Goal: Task Accomplishment & Management: Manage account settings

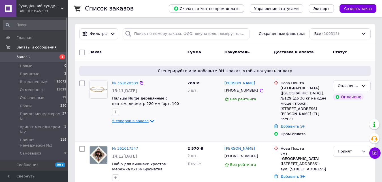
click at [117, 119] on link "5 товаров в заказе" at bounding box center [133, 121] width 43 height 4
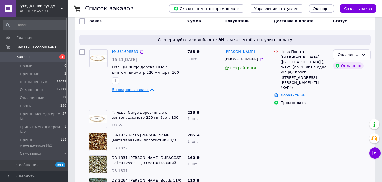
scroll to position [28, 0]
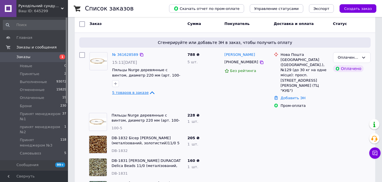
click at [141, 93] on span "5 товаров в заказе" at bounding box center [130, 92] width 37 height 4
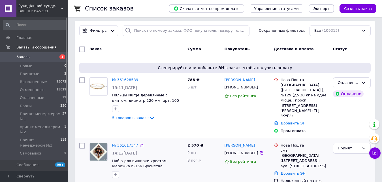
scroll to position [0, 0]
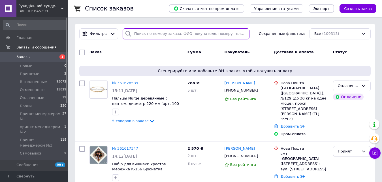
click at [140, 37] on input "search" at bounding box center [186, 33] width 127 height 11
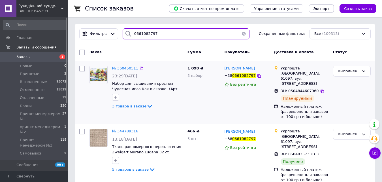
type input "0661082797"
click at [146, 106] on icon at bounding box center [149, 106] width 7 height 7
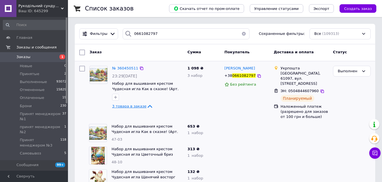
click at [35, 55] on span "Заказы" at bounding box center [34, 56] width 36 height 5
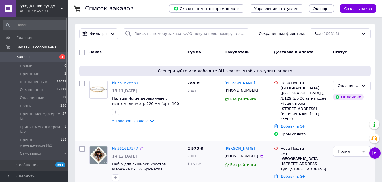
click at [125, 146] on link "№ 361617347" at bounding box center [125, 148] width 26 height 4
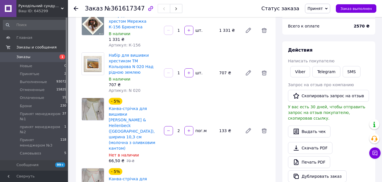
scroll to position [85, 0]
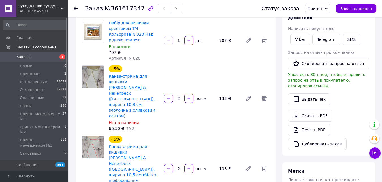
click at [323, 10] on span "Принят" at bounding box center [314, 8] width 15 height 5
click at [340, 56] on li "Принят менеджером №1" at bounding box center [331, 54] width 53 height 8
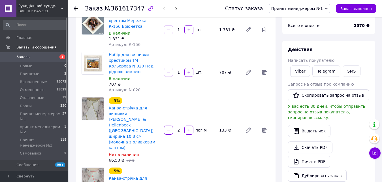
scroll to position [57, 0]
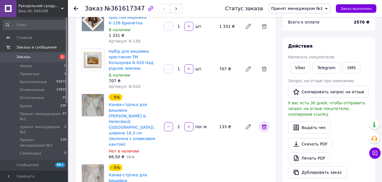
click at [263, 121] on span at bounding box center [263, 126] width 11 height 11
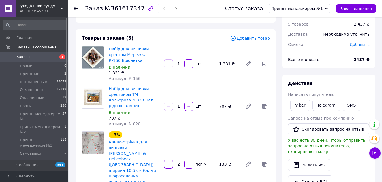
scroll to position [0, 0]
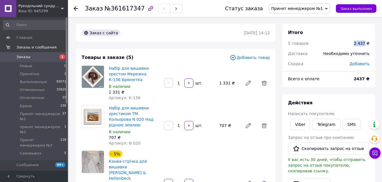
drag, startPoint x: 354, startPoint y: 44, endPoint x: 366, endPoint y: 44, distance: 12.8
click at [366, 44] on div "2 437 ₴" at bounding box center [361, 43] width 22 height 12
copy div "2 437"
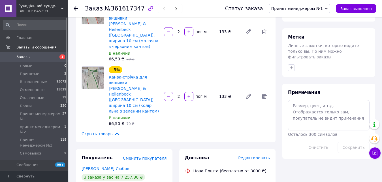
scroll to position [226, 0]
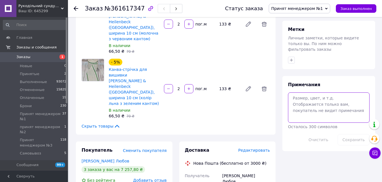
click at [312, 100] on textarea at bounding box center [329, 107] width 82 height 30
paste textarea "2 437"
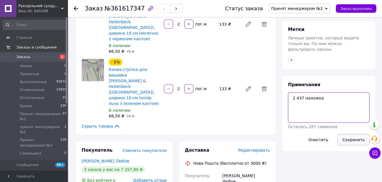
type textarea "2 437 наложка"
click at [355, 134] on button "Сохранить" at bounding box center [353, 139] width 32 height 11
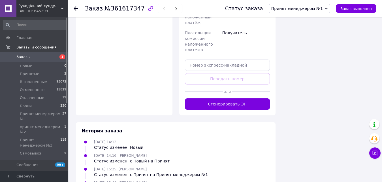
scroll to position [516, 0]
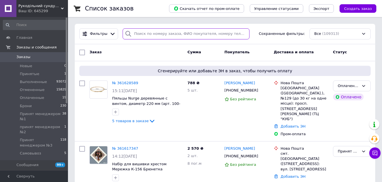
click at [158, 33] on input "search" at bounding box center [186, 33] width 127 height 11
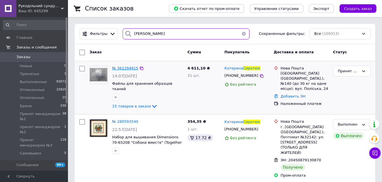
type input "сиротюк"
click at [129, 68] on span "№ 361294915" at bounding box center [125, 68] width 26 height 4
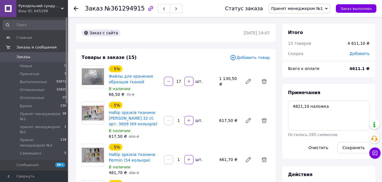
click at [46, 56] on span "Заказы" at bounding box center [34, 56] width 36 height 5
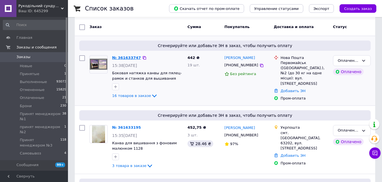
scroll to position [28, 0]
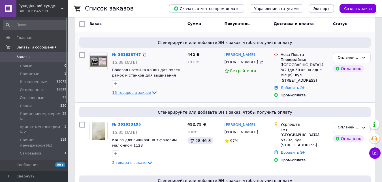
click at [131, 93] on span "16 товаров в заказе" at bounding box center [131, 92] width 39 height 4
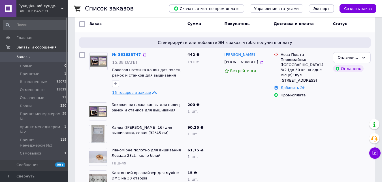
click at [129, 91] on span "16 товаров в заказе" at bounding box center [131, 92] width 39 height 4
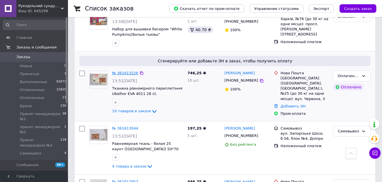
click at [124, 71] on link "№ 361613226" at bounding box center [125, 73] width 26 height 4
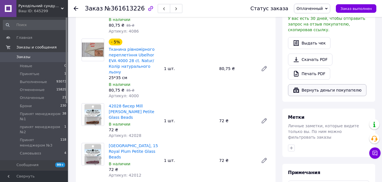
scroll to position [85, 0]
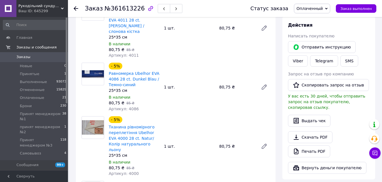
drag, startPoint x: 44, startPoint y: 58, endPoint x: 28, endPoint y: 58, distance: 15.3
click at [37, 59] on span "Заказы" at bounding box center [34, 56] width 36 height 5
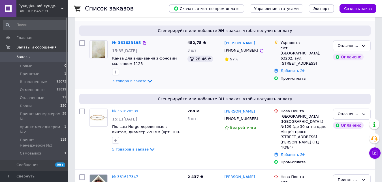
scroll to position [113, 0]
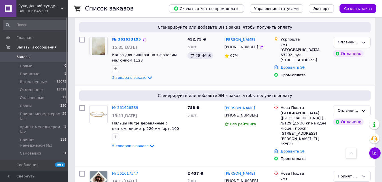
click at [138, 76] on span "3 товара в заказе" at bounding box center [129, 77] width 34 height 4
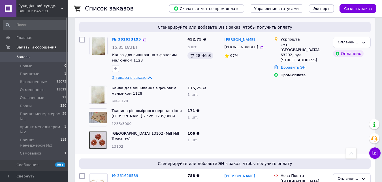
click at [138, 76] on span "3 товара в заказе" at bounding box center [129, 77] width 34 height 4
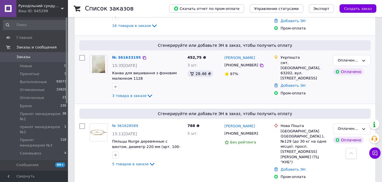
scroll to position [57, 0]
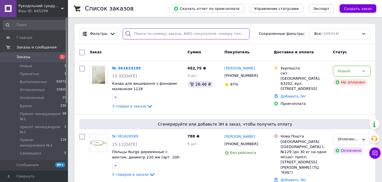
click at [152, 38] on input "search" at bounding box center [186, 33] width 127 height 11
paste input "+380930325639"
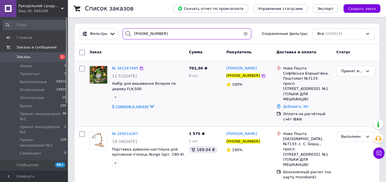
type input "+380930325639"
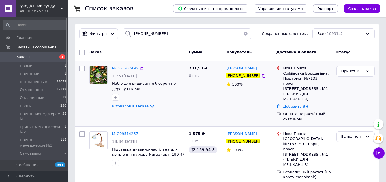
click at [136, 106] on span "8 товаров в заказе" at bounding box center [130, 106] width 37 height 4
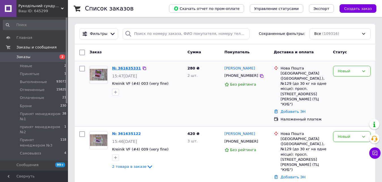
click at [125, 69] on link "№ 361635331" at bounding box center [126, 68] width 29 height 4
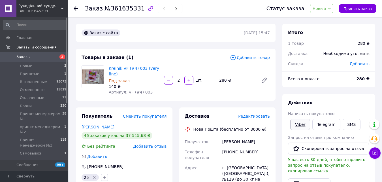
click at [296, 125] on link "Viber" at bounding box center [300, 124] width 20 height 11
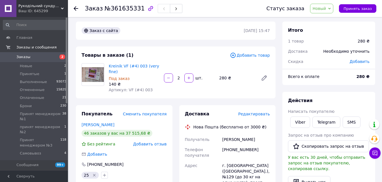
scroll to position [222, 0]
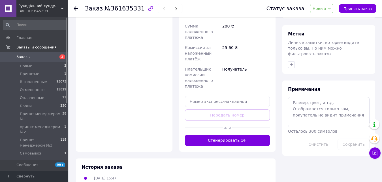
click at [325, 7] on span "Новый" at bounding box center [319, 8] width 14 height 5
click at [329, 54] on li "Брони" at bounding box center [336, 54] width 53 height 8
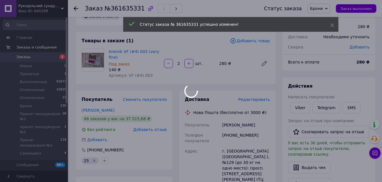
scroll to position [0, 0]
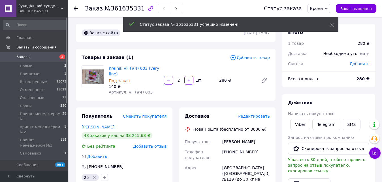
click at [29, 57] on span "Заказы" at bounding box center [34, 56] width 36 height 5
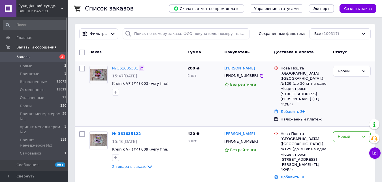
scroll to position [28, 0]
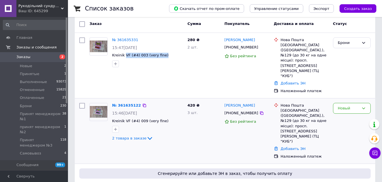
drag, startPoint x: 124, startPoint y: 56, endPoint x: 157, endPoint y: 91, distance: 48.0
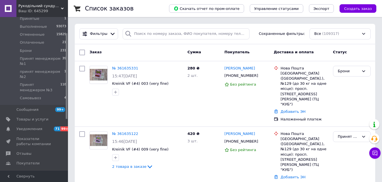
scroll to position [28, 0]
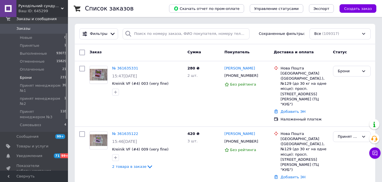
click at [30, 78] on span "Брони" at bounding box center [26, 77] width 12 height 5
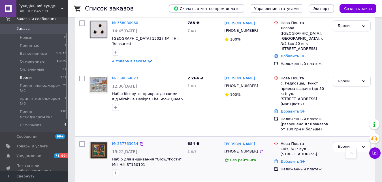
scroll to position [1387, 0]
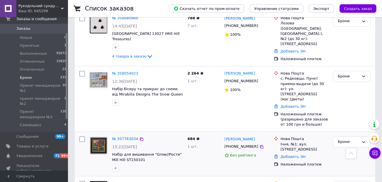
click at [206, 134] on div "684 ₴ 1 шт." at bounding box center [203, 154] width 37 height 40
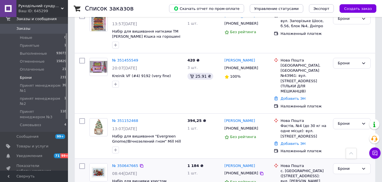
scroll to position [2415, 0]
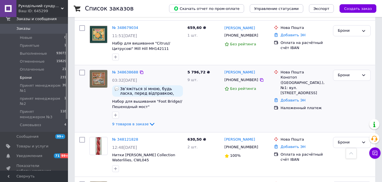
scroll to position [424, 0]
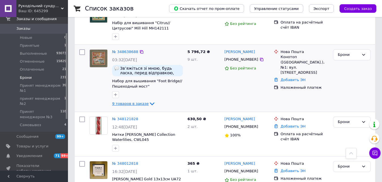
click at [121, 101] on span "9 товаров в заказе" at bounding box center [130, 103] width 37 height 4
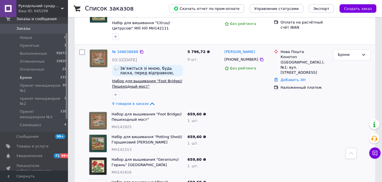
scroll to position [453, 0]
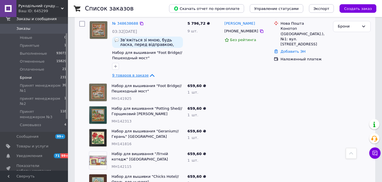
click at [133, 73] on link "9 товаров в заказе" at bounding box center [133, 75] width 43 height 4
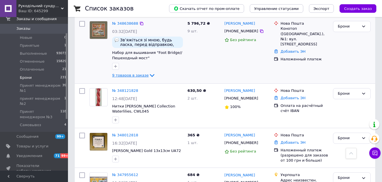
click at [126, 73] on span "9 товаров в заказе" at bounding box center [130, 75] width 37 height 4
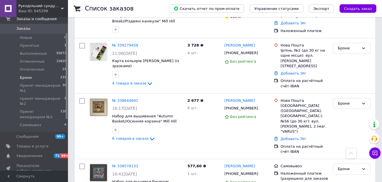
scroll to position [2663, 0]
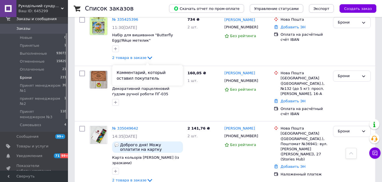
scroll to position [1160, 0]
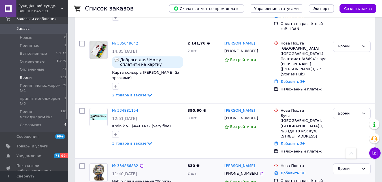
click at [130, 163] on link "№ 334866882" at bounding box center [125, 165] width 26 height 4
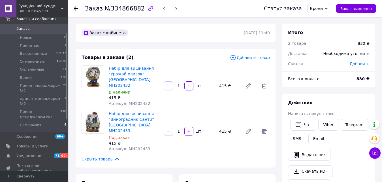
click at [323, 7] on span "Брони" at bounding box center [316, 8] width 13 height 5
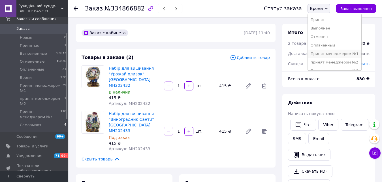
click at [337, 55] on li "Принят менеджером №1" at bounding box center [334, 54] width 53 height 8
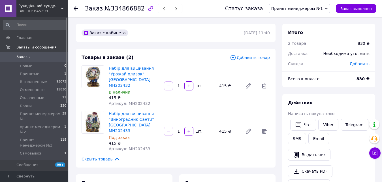
click at [314, 10] on span "Принят менеджером №1" at bounding box center [297, 8] width 52 height 5
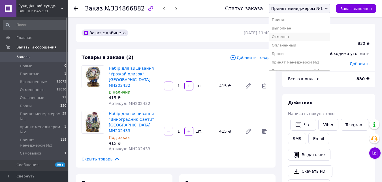
click at [290, 36] on li "Отменен" at bounding box center [299, 37] width 61 height 8
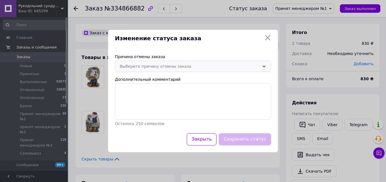
click at [147, 67] on div "Выберите причину отмены заказа" at bounding box center [190, 66] width 140 height 6
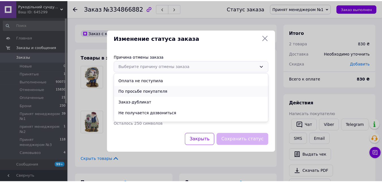
scroll to position [27, 0]
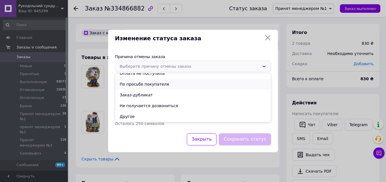
click at [158, 84] on li "По просьбе покупателя" at bounding box center [193, 84] width 156 height 11
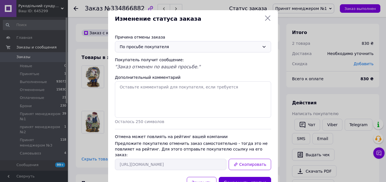
click at [248, 177] on button "Сохранить статус" at bounding box center [245, 183] width 52 height 12
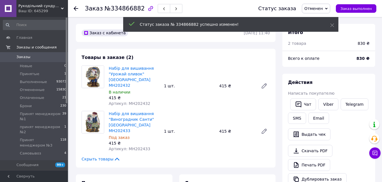
click at [39, 59] on span "Заказы" at bounding box center [34, 56] width 36 height 5
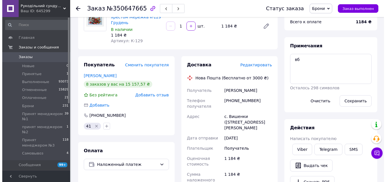
scroll to position [85, 0]
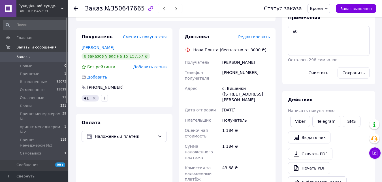
click at [322, 10] on span "Брони" at bounding box center [316, 8] width 13 height 5
click at [326, 38] on li "Отменен" at bounding box center [334, 37] width 53 height 8
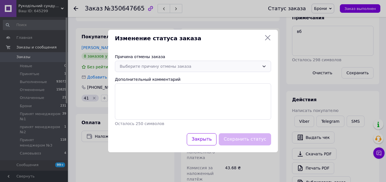
click at [141, 65] on div "Выберите причину отмены заказа" at bounding box center [190, 66] width 140 height 6
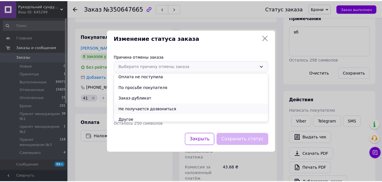
scroll to position [27, 0]
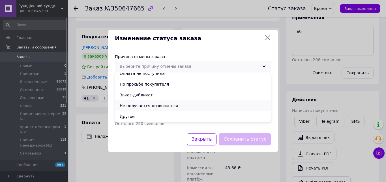
click at [151, 106] on li "Не получается дозвониться" at bounding box center [193, 105] width 156 height 11
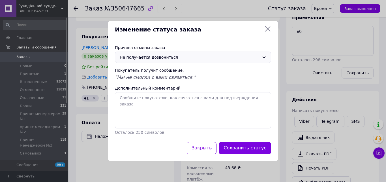
click at [258, 155] on div "Закрыть Сохранить статус" at bounding box center [193, 151] width 170 height 19
click at [252, 150] on button "Сохранить статус" at bounding box center [245, 148] width 52 height 12
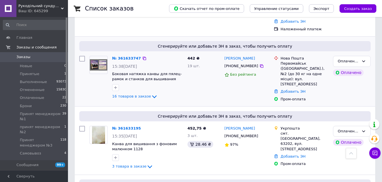
scroll to position [283, 0]
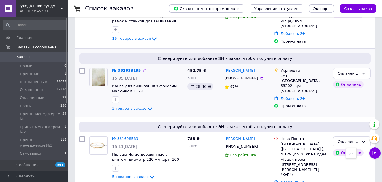
click at [138, 106] on span "3 товара в заказе" at bounding box center [129, 108] width 34 height 4
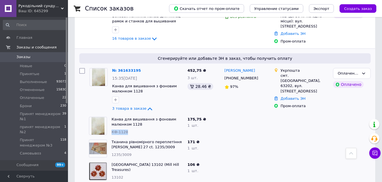
drag, startPoint x: 110, startPoint y: 97, endPoint x: 130, endPoint y: 98, distance: 20.7
click at [130, 114] on div "Канва для вишивання з фоновим малюнком 1128 КФ-1128" at bounding box center [147, 125] width 76 height 23
copy span "КФ-1128"
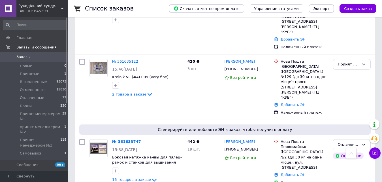
scroll to position [141, 0]
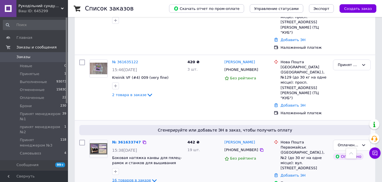
click at [136, 178] on span "16 товаров в заказе" at bounding box center [131, 180] width 39 height 4
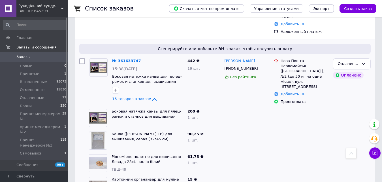
scroll to position [198, 0]
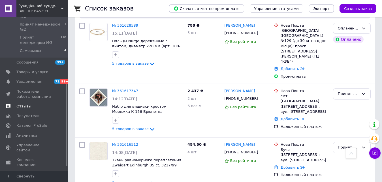
scroll to position [113, 0]
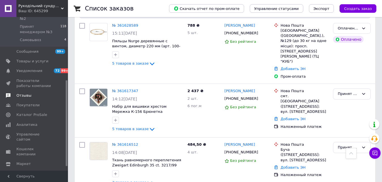
click at [36, 93] on span "Отзывы" at bounding box center [34, 95] width 36 height 5
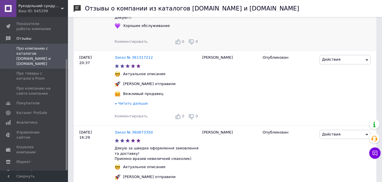
scroll to position [707, 0]
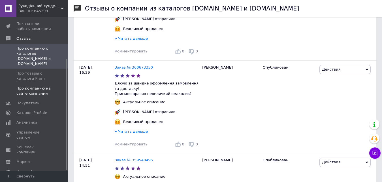
click at [51, 86] on span "Про компанию на сайте компании" at bounding box center [34, 91] width 36 height 10
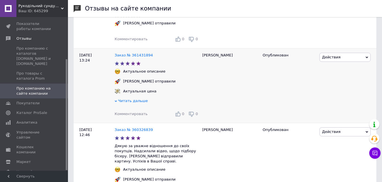
scroll to position [170, 0]
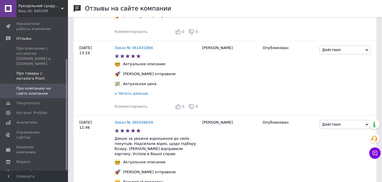
click at [44, 71] on span "Про товары с каталога Prom" at bounding box center [34, 76] width 36 height 10
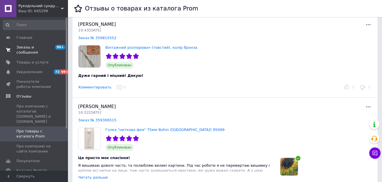
click at [35, 47] on span "Заказы и сообщения" at bounding box center [34, 50] width 36 height 10
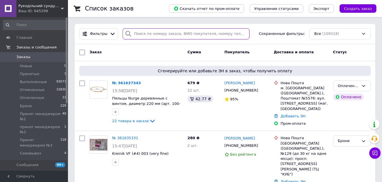
click at [172, 34] on input "search" at bounding box center [186, 33] width 127 height 11
paste input "+380679561315"
type input "+380679561315"
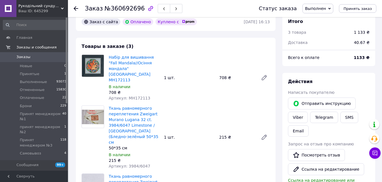
scroll to position [28, 0]
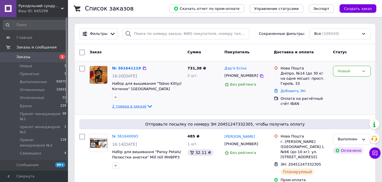
click at [128, 108] on span "2 товара в заказе" at bounding box center [129, 106] width 34 height 4
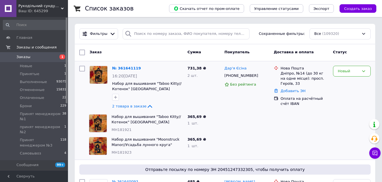
click at [123, 154] on span "MH181923" at bounding box center [121, 152] width 20 height 4
click at [123, 153] on span "MH181923" at bounding box center [121, 152] width 20 height 4
copy span "MH181923"
click at [117, 128] on span "MH181921" at bounding box center [121, 129] width 20 height 4
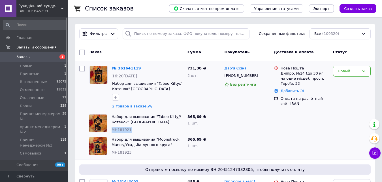
click at [117, 128] on span "MH181921" at bounding box center [121, 129] width 20 height 4
copy span "MH181921"
click at [123, 72] on div "№ 361641119 16:20, 12.09.2025 Набор для вышивания "Taboo Kitty//Котенок" Mill H…" at bounding box center [147, 87] width 75 height 49
click at [123, 69] on link "№ 361641119" at bounding box center [126, 68] width 29 height 4
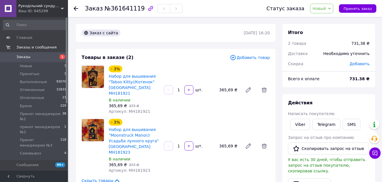
click at [41, 54] on link "Заказы 1" at bounding box center [35, 57] width 70 height 10
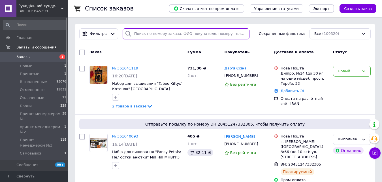
click at [147, 37] on input "search" at bounding box center [186, 33] width 127 height 11
paste input "+380959361966"
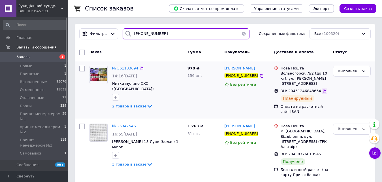
type input "+380959361966"
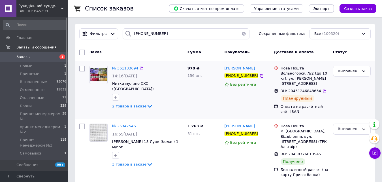
drag, startPoint x: 319, startPoint y: 85, endPoint x: 269, endPoint y: 105, distance: 53.8
click at [322, 89] on icon at bounding box center [324, 91] width 5 height 5
click at [31, 57] on span "Заказы" at bounding box center [34, 56] width 36 height 5
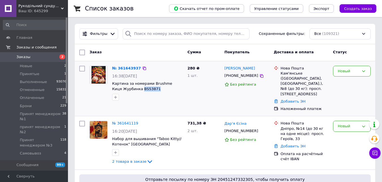
drag, startPoint x: 131, startPoint y: 89, endPoint x: 147, endPoint y: 90, distance: 16.2
click at [129, 68] on link "№ 361643937" at bounding box center [126, 68] width 29 height 4
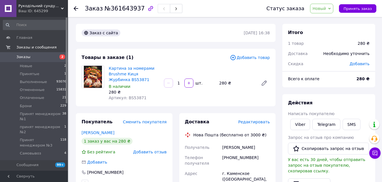
click at [320, 9] on span "Новый" at bounding box center [319, 8] width 14 height 5
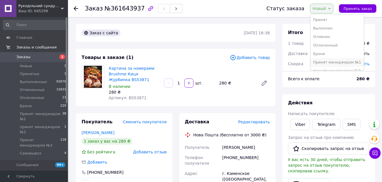
click at [337, 61] on li "Принят менеджером №1" at bounding box center [336, 62] width 53 height 8
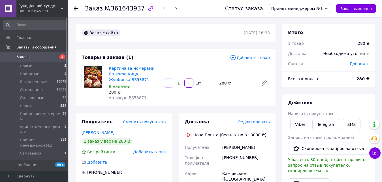
click at [364, 43] on div "280 ₴" at bounding box center [363, 43] width 12 height 6
copy div "280"
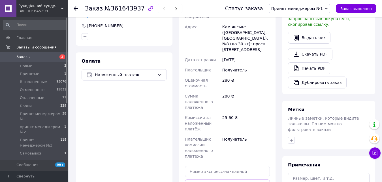
scroll to position [226, 0]
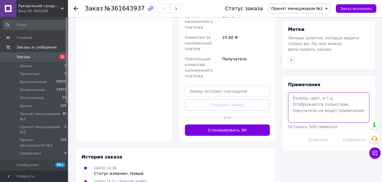
click at [319, 97] on textarea at bounding box center [329, 107] width 82 height 30
paste textarea "280"
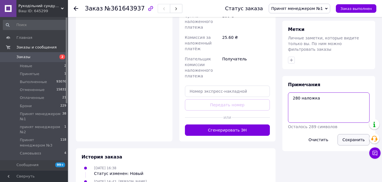
type textarea "280 наложка"
click at [354, 134] on button "Сохранить" at bounding box center [353, 139] width 32 height 11
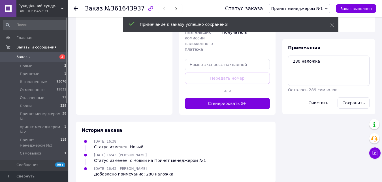
scroll to position [255, 0]
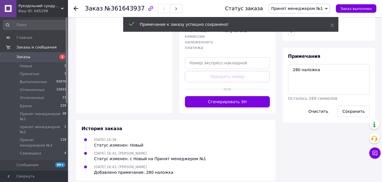
click at [43, 57] on span "Заказы" at bounding box center [34, 56] width 36 height 5
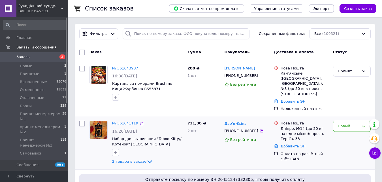
click at [124, 121] on link "№ 361641119" at bounding box center [125, 123] width 26 height 4
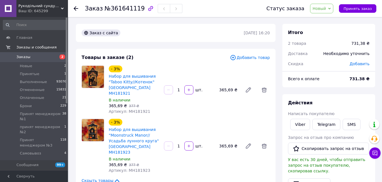
click at [320, 10] on span "Новый" at bounding box center [319, 8] width 14 height 5
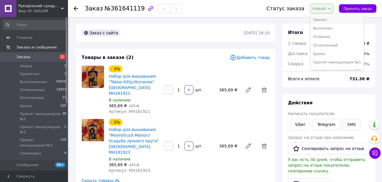
click at [333, 19] on li "Принят" at bounding box center [336, 20] width 53 height 8
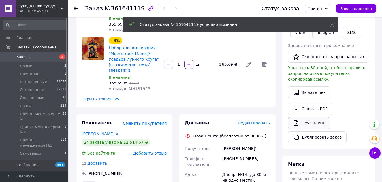
scroll to position [85, 0]
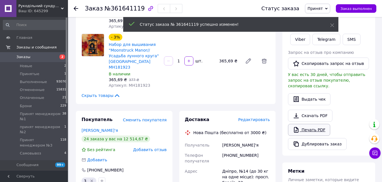
click at [317, 124] on link "Печать PDF" at bounding box center [309, 130] width 42 height 12
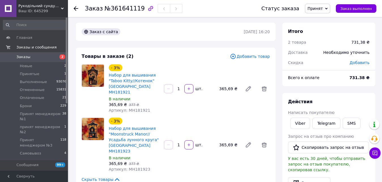
scroll to position [0, 0]
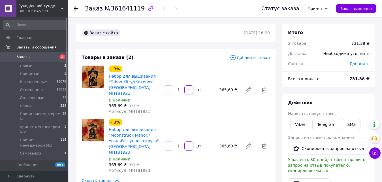
click at [320, 5] on span "Принят" at bounding box center [317, 9] width 25 height 10
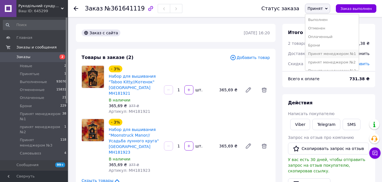
click at [344, 52] on li "Принят менеджером №1" at bounding box center [331, 54] width 53 height 8
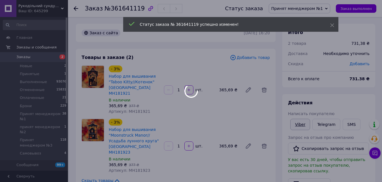
click at [298, 126] on link "Viber" at bounding box center [300, 124] width 20 height 11
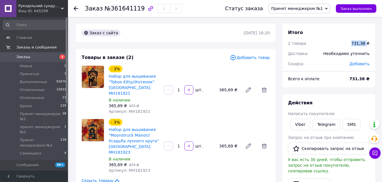
drag, startPoint x: 355, startPoint y: 44, endPoint x: 367, endPoint y: 45, distance: 11.4
click at [367, 45] on div "2 товара 731,38 ₴" at bounding box center [328, 43] width 88 height 12
copy div "2 товара 731,38"
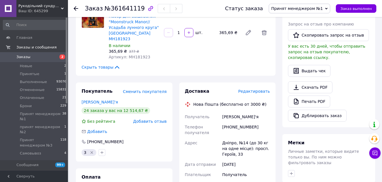
copy div "2 товара 731,38"
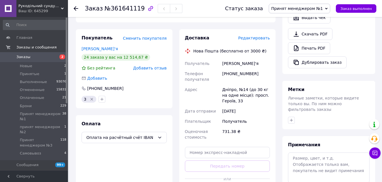
scroll to position [198, 0]
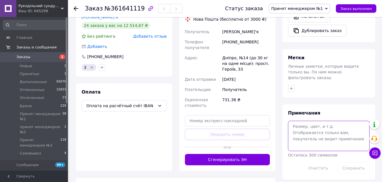
click at [316, 131] on textarea at bounding box center [329, 136] width 82 height 30
paste textarea "731,38"
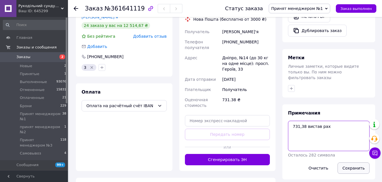
type textarea "731,38 вистав рах"
click at [356, 162] on button "Сохранить" at bounding box center [353, 167] width 32 height 11
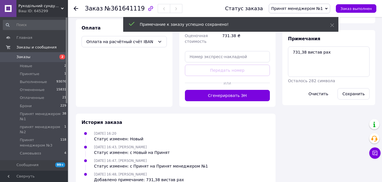
scroll to position [264, 0]
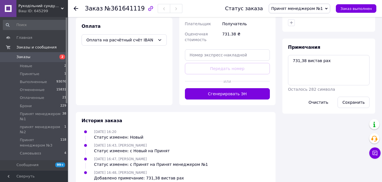
click at [54, 55] on span "2" at bounding box center [60, 56] width 16 height 5
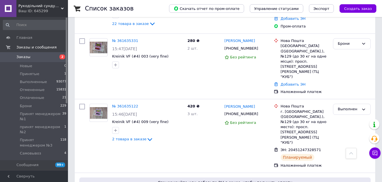
scroll to position [283, 0]
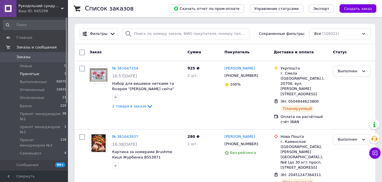
click at [42, 73] on li "Принятые 1" at bounding box center [35, 74] width 70 height 8
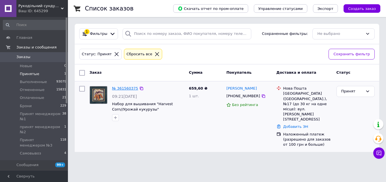
click at [118, 88] on link "№ 361560375" at bounding box center [125, 88] width 26 height 4
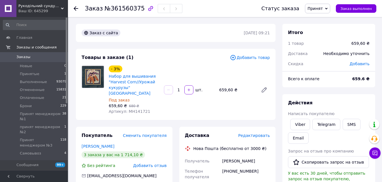
click at [319, 5] on span "Принят" at bounding box center [317, 9] width 25 height 10
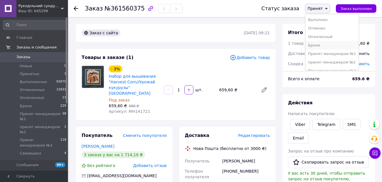
click at [324, 44] on li "Брони" at bounding box center [331, 45] width 53 height 8
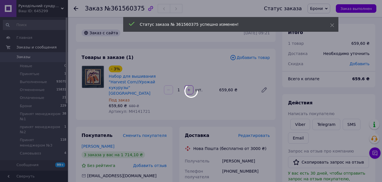
drag, startPoint x: 297, startPoint y: 122, endPoint x: 210, endPoint y: 154, distance: 92.9
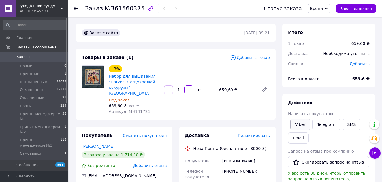
click at [303, 119] on link "Viber" at bounding box center [300, 124] width 20 height 11
click at [39, 57] on span "Заказы" at bounding box center [34, 56] width 36 height 5
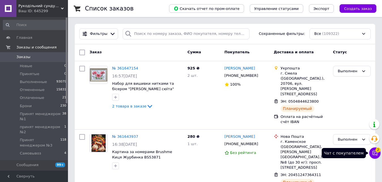
click at [377, 154] on icon at bounding box center [374, 153] width 5 height 5
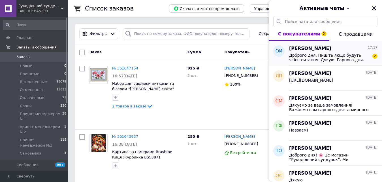
click at [326, 63] on div "[PERSON_NAME] 17:17 Дрброго дня. Пишіть якщо будуть якісь питання. Дякую. Гарно…" at bounding box center [335, 53] width 93 height 25
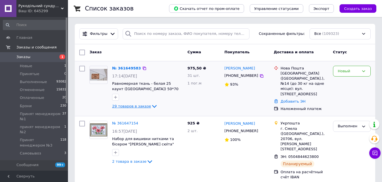
click at [130, 106] on span "29 товаров в заказе" at bounding box center [131, 106] width 39 height 4
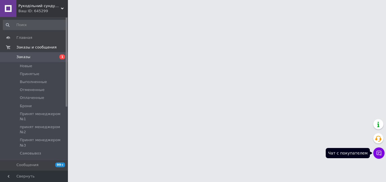
click at [377, 154] on button "Чат с покупателем" at bounding box center [378, 152] width 11 height 11
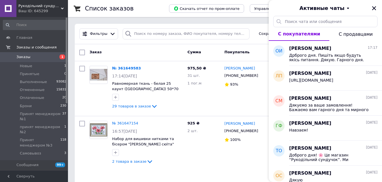
click at [379, 9] on div "Активные чаты" at bounding box center [325, 8] width 113 height 16
click at [376, 9] on icon "Закрыть" at bounding box center [373, 8] width 5 height 5
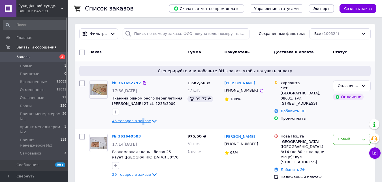
drag, startPoint x: 139, startPoint y: 121, endPoint x: 138, endPoint y: 118, distance: 3.0
click at [139, 121] on span "45 товаров в заказе" at bounding box center [131, 121] width 39 height 4
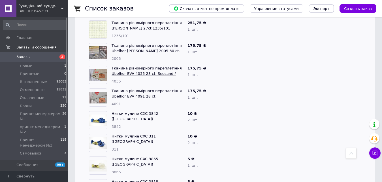
scroll to position [141, 0]
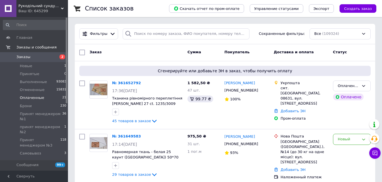
click at [12, 96] on li "Оплаченные 21" at bounding box center [35, 98] width 70 height 8
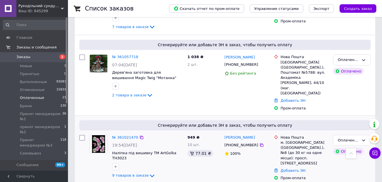
scroll to position [1176, 0]
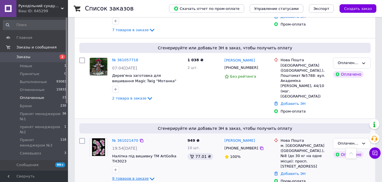
click at [137, 176] on span "9 товаров в заказе" at bounding box center [130, 178] width 37 height 4
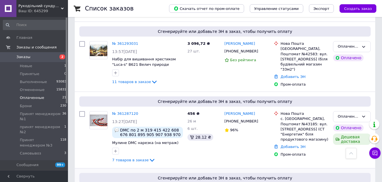
scroll to position [1035, 0]
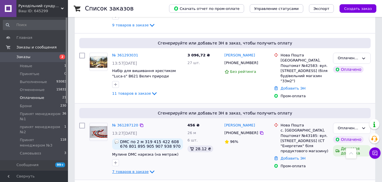
click at [136, 120] on div "№ 361287120 13:27, 10.09.2025 DMC по 2 м 319 415 422 608 676 801 895 905 907 93…" at bounding box center [147, 148] width 75 height 57
click at [138, 169] on span "7 товаров в заказе" at bounding box center [130, 171] width 37 height 4
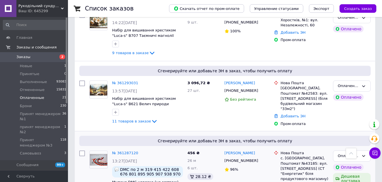
scroll to position [1006, 0]
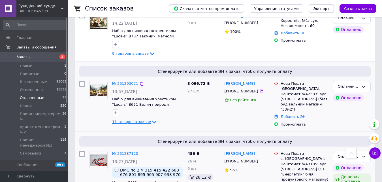
click at [145, 119] on span "11 товаров в заказе" at bounding box center [131, 121] width 39 height 4
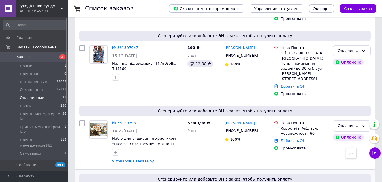
scroll to position [893, 0]
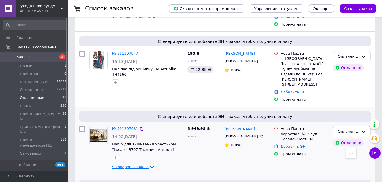
click at [136, 164] on span "9 товаров в заказе" at bounding box center [130, 166] width 37 height 4
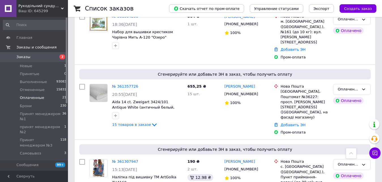
scroll to position [752, 0]
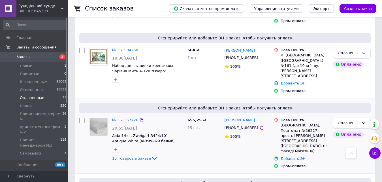
click at [130, 156] on span "15 товаров в заказе" at bounding box center [131, 158] width 39 height 4
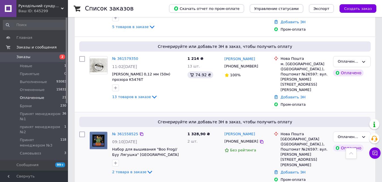
scroll to position [525, 0]
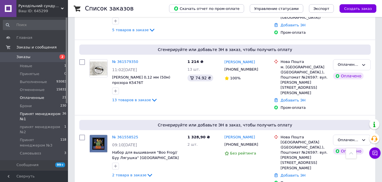
click at [46, 114] on span "Принят менеджером №1" at bounding box center [41, 116] width 42 height 10
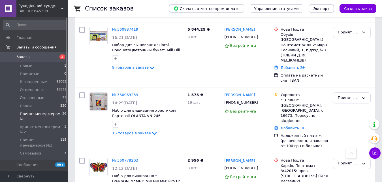
scroll to position [1800, 0]
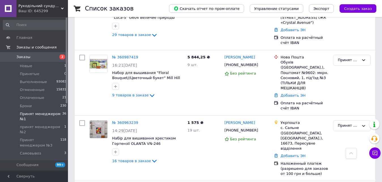
scroll to position [1772, 0]
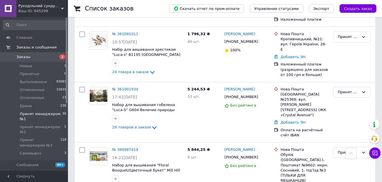
scroll to position [1659, 0]
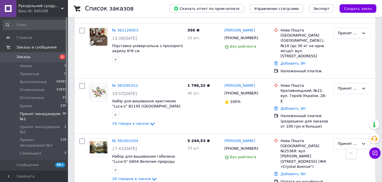
scroll to position [1631, 0]
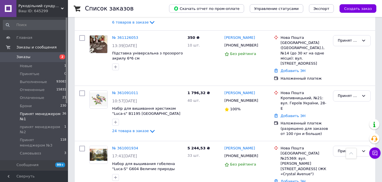
scroll to position [1602, 0]
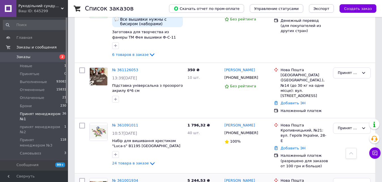
scroll to position [1546, 0]
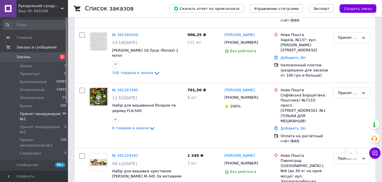
scroll to position [1348, 0]
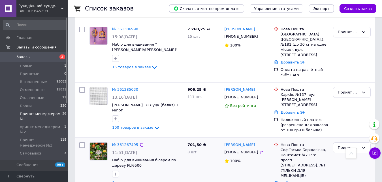
scroll to position [1234, 0]
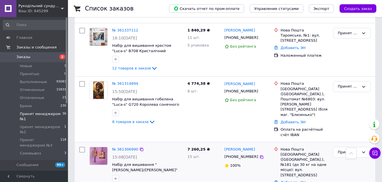
scroll to position [1178, 0]
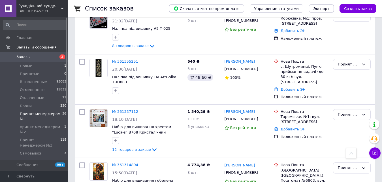
scroll to position [1093, 0]
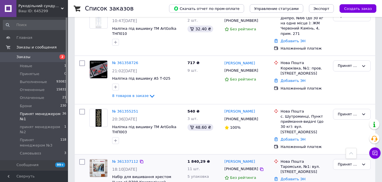
scroll to position [1065, 0]
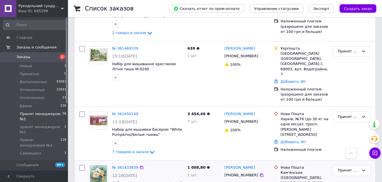
scroll to position [782, 0]
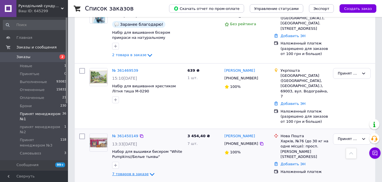
click at [134, 172] on span "7 товаров в заказе" at bounding box center [130, 174] width 37 height 4
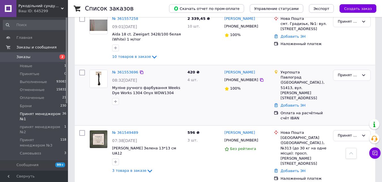
scroll to position [470, 0]
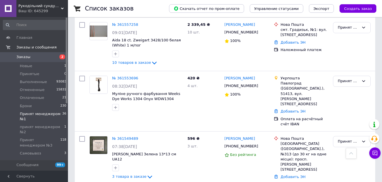
click at [38, 56] on span "Заказы" at bounding box center [34, 56] width 36 height 5
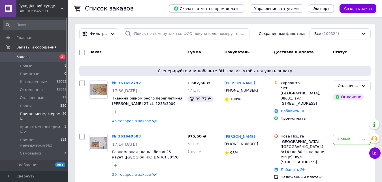
click at [51, 118] on span "Принят менеджером №1" at bounding box center [41, 116] width 42 height 10
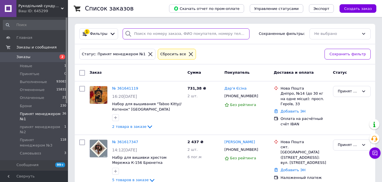
click at [145, 32] on input "search" at bounding box center [186, 33] width 127 height 11
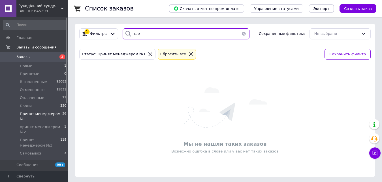
type input "ш"
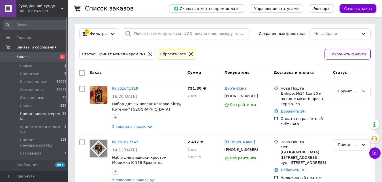
click at [30, 115] on span "Принят менеджером №1" at bounding box center [41, 116] width 42 height 10
click at [37, 105] on li "Брони 230" at bounding box center [35, 106] width 70 height 8
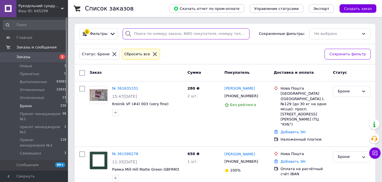
click at [140, 38] on input "search" at bounding box center [186, 33] width 127 height 11
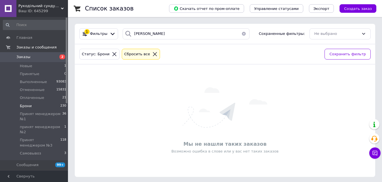
click at [182, 52] on div "Статус: Брони Сбросить все" at bounding box center [199, 54] width 243 height 13
drag, startPoint x: 155, startPoint y: 35, endPoint x: 110, endPoint y: 35, distance: 45.6
click at [110, 35] on div "1 Фильтры шемякина Сохраненные фильтры: Не выбрано" at bounding box center [225, 33] width 296 height 11
click at [144, 34] on input "шемякина" at bounding box center [186, 33] width 127 height 11
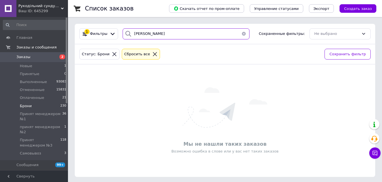
click at [144, 34] on input "шемякина" at bounding box center [186, 33] width 127 height 11
click at [158, 36] on input "шемякина" at bounding box center [186, 33] width 127 height 11
click at [143, 35] on input "шемякина" at bounding box center [186, 33] width 127 height 11
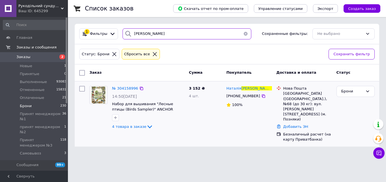
type input "шемякіна"
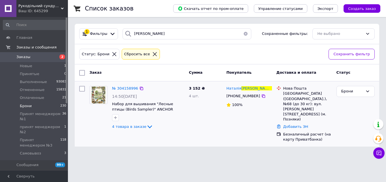
click at [122, 92] on div "№ 304158996 14:50, 16.08.2024 Набор для вышивания "Лесные птицы (Birds Sampler)…" at bounding box center [148, 107] width 77 height 49
click at [121, 91] on div "№ 304158996" at bounding box center [124, 88] width 27 height 7
click at [123, 89] on span "№ 304158996" at bounding box center [125, 88] width 26 height 4
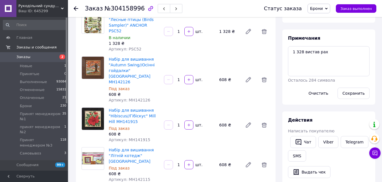
scroll to position [113, 0]
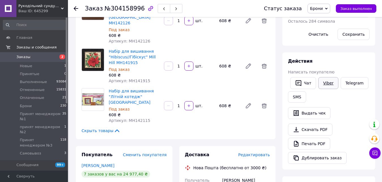
click at [321, 79] on link "Viber" at bounding box center [328, 83] width 20 height 12
click at [53, 57] on span "2" at bounding box center [60, 56] width 16 height 5
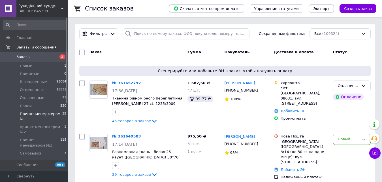
click at [51, 113] on span "Принят менеджером №1" at bounding box center [41, 116] width 42 height 10
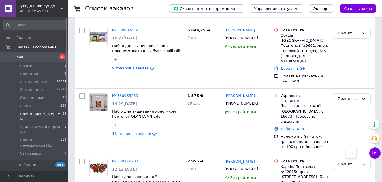
scroll to position [1687, 0]
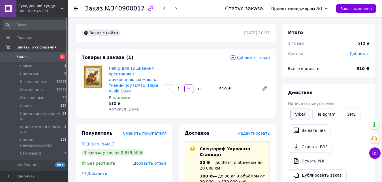
click at [298, 116] on link "Viber" at bounding box center [300, 113] width 20 height 11
click at [32, 53] on link "Заказы 2" at bounding box center [35, 57] width 70 height 10
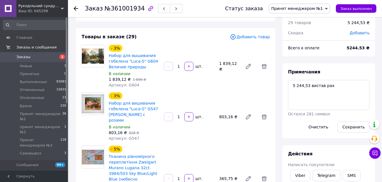
scroll to position [85, 0]
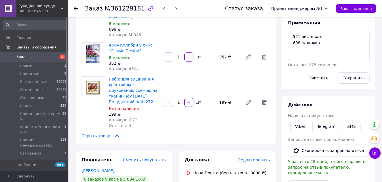
scroll to position [57, 0]
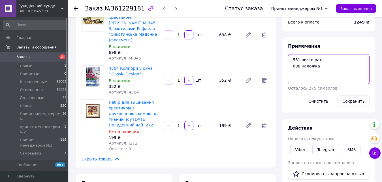
drag, startPoint x: 316, startPoint y: 68, endPoint x: 288, endPoint y: 54, distance: 31.1
click at [288, 54] on div "Примечания 551 виств рах 698 наложка Осталось 275 символов Очистить Сохранить" at bounding box center [329, 75] width 82 height 64
type textarea "1249 наложка"
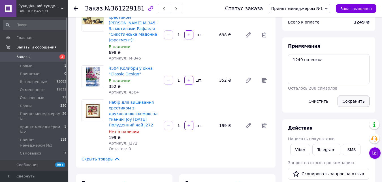
drag, startPoint x: 346, startPoint y: 98, endPoint x: 342, endPoint y: 101, distance: 5.0
click at [345, 98] on button "Сохранить" at bounding box center [353, 100] width 32 height 11
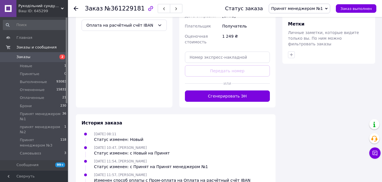
scroll to position [283, 0]
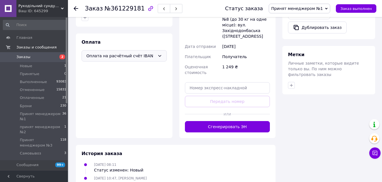
click at [117, 53] on span "Оплата на расчётный счёт IBAN" at bounding box center [120, 56] width 69 height 6
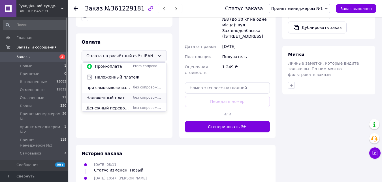
scroll to position [14, 0]
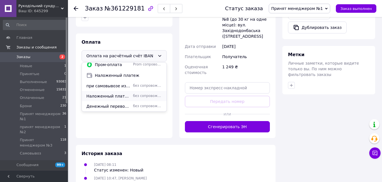
click at [109, 93] on span "Наложенный платеж (разрешено для заказов от 100 грн и больше)" at bounding box center [108, 96] width 44 height 6
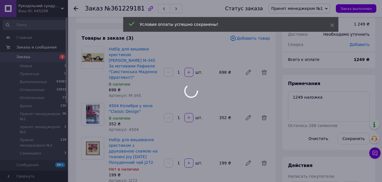
scroll to position [0, 0]
